Goal: Task Accomplishment & Management: Complete application form

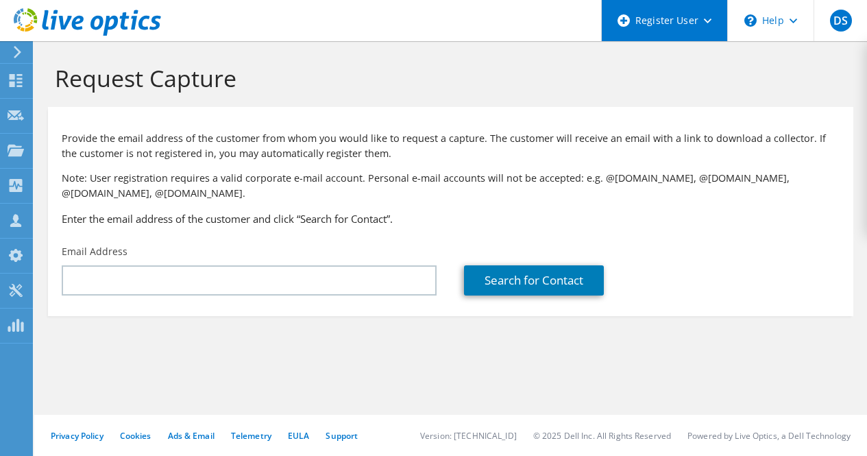
click at [664, 36] on div "Register User" at bounding box center [664, 20] width 126 height 41
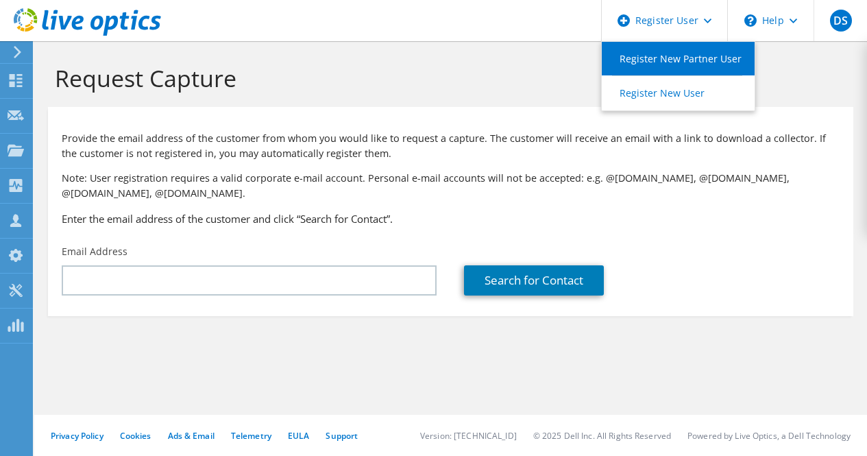
click at [675, 54] on link "Register New Partner User" at bounding box center [677, 59] width 153 height 34
